Goal: Browse casually

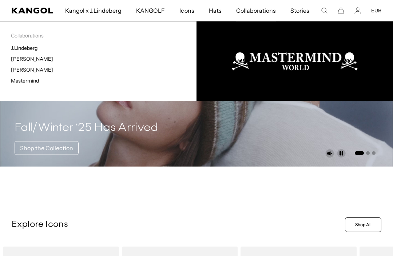
click at [32, 83] on link "Mastermind" at bounding box center [25, 80] width 28 height 7
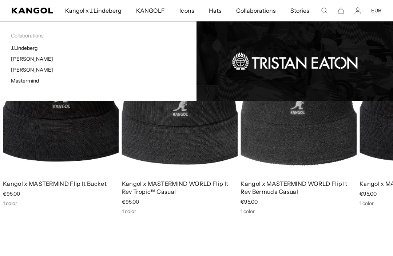
scroll to position [0, 150]
click at [39, 70] on link "[PERSON_NAME]" at bounding box center [32, 70] width 42 height 7
click at [37, 73] on link "[PERSON_NAME]" at bounding box center [32, 70] width 42 height 7
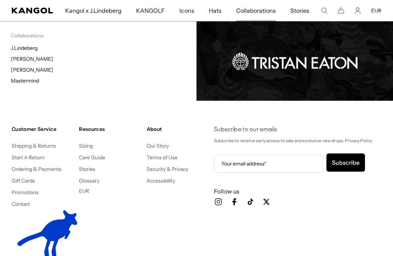
scroll to position [1333, 0]
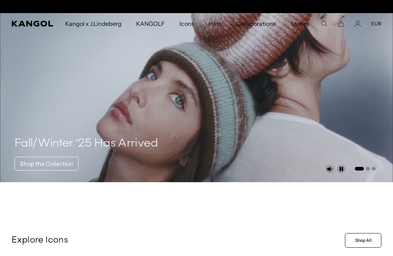
scroll to position [0, 150]
click at [351, 44] on video "1 of 3" at bounding box center [196, 97] width 393 height 169
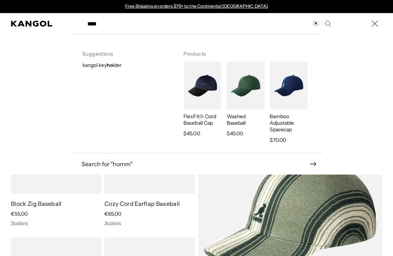
type input "*****"
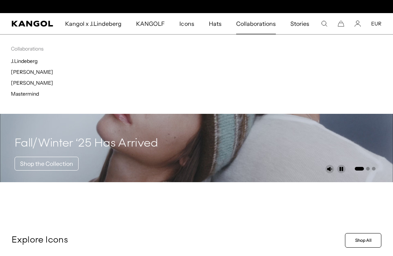
scroll to position [0, 150]
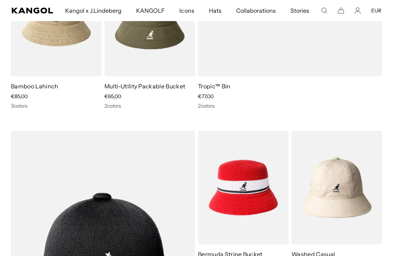
scroll to position [964, 0]
